Goal: Check status: Check status

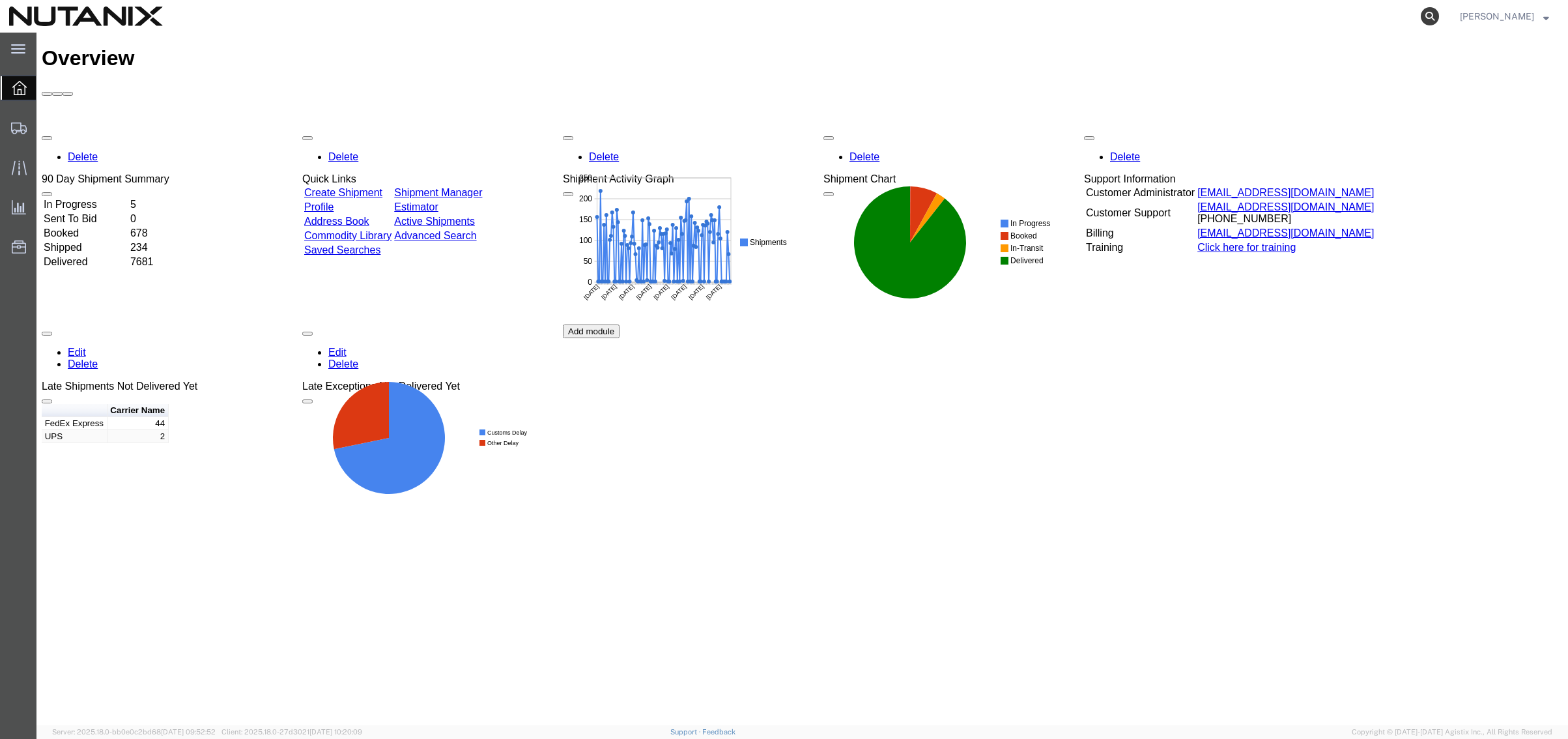
click at [1421, 12] on icon at bounding box center [1430, 17] width 18 height 18
click at [1255, 20] on input "search" at bounding box center [1223, 17] width 396 height 32
paste input "392303460312"
type input "392303460312"
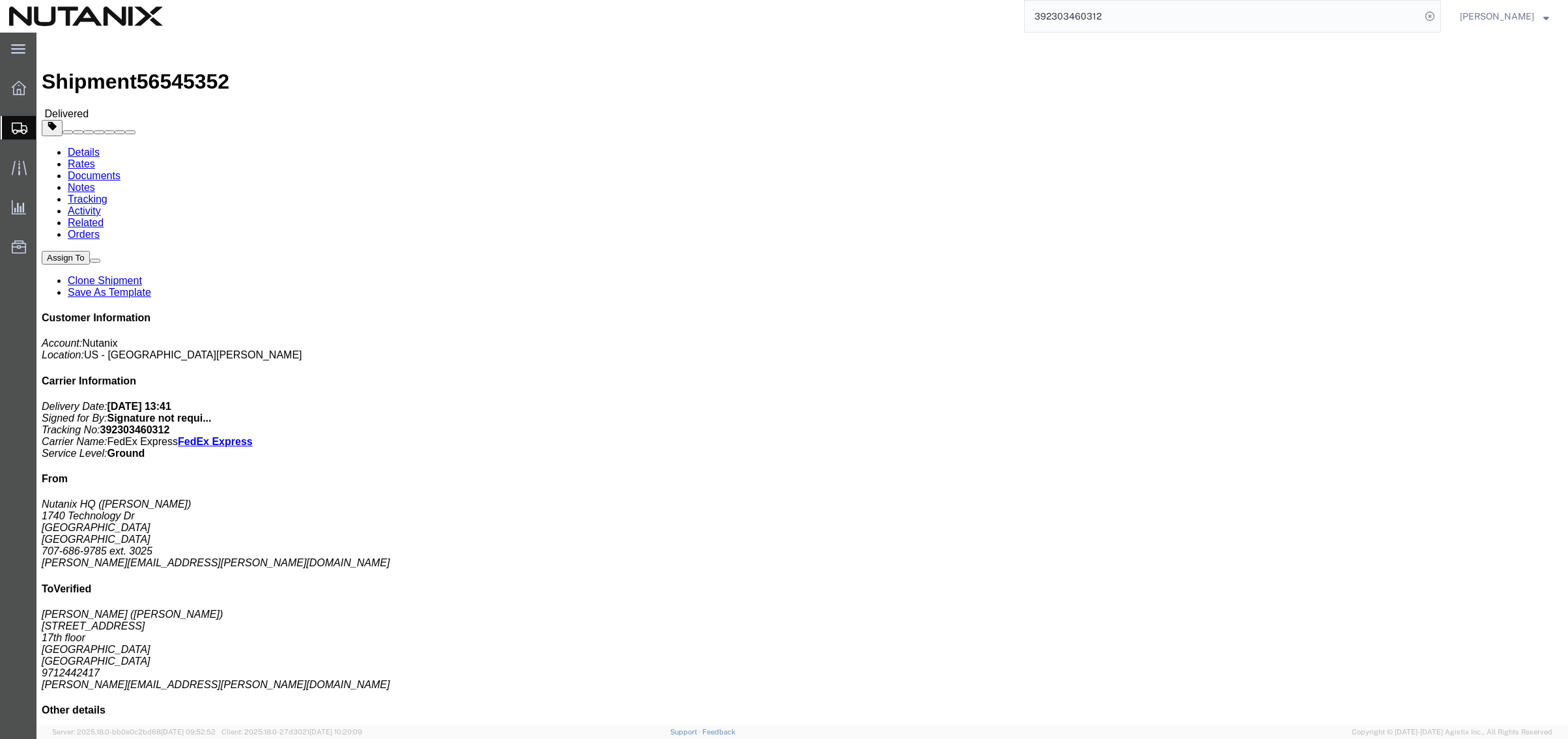
click link "Related"
